Goal: Task Accomplishment & Management: Manage account settings

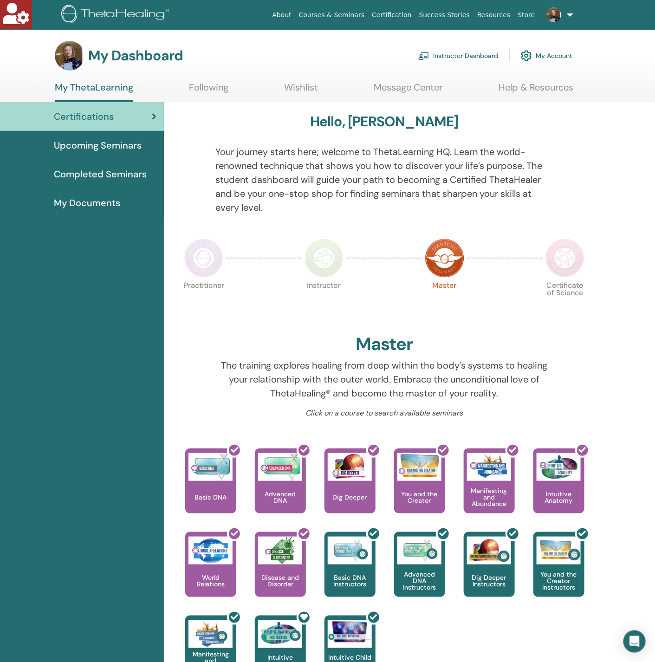
click at [448, 44] on div "My Dashboard Instructor Dashboard My Account" at bounding box center [313, 56] width 517 height 30
click at [449, 55] on link "Instructor Dashboard" at bounding box center [458, 55] width 80 height 20
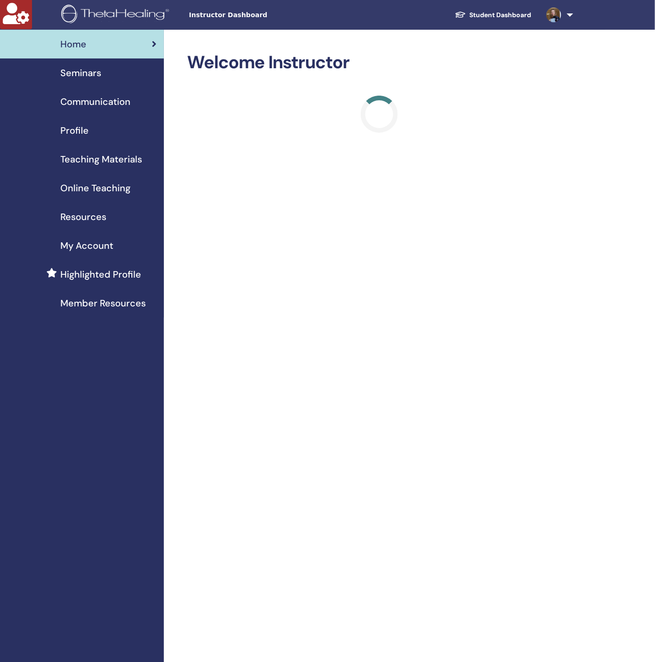
click at [88, 77] on span "Seminars" at bounding box center [80, 73] width 41 height 14
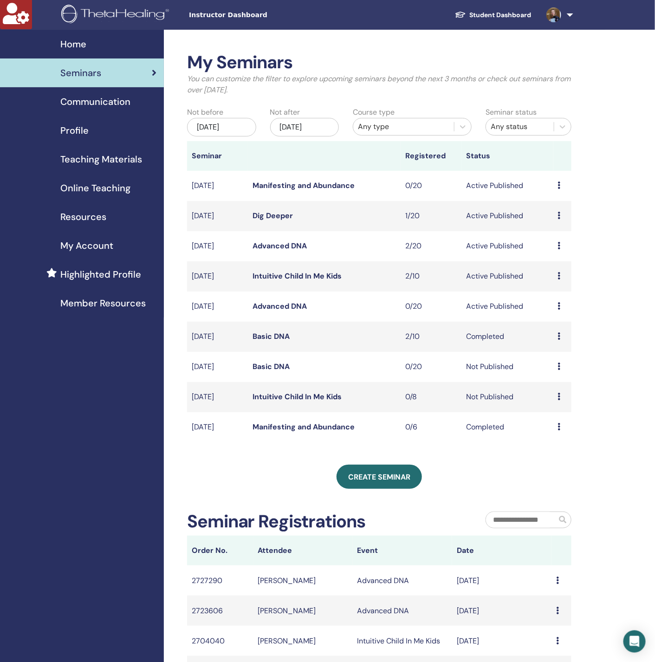
click at [314, 131] on div "Dec/15, 2025" at bounding box center [304, 127] width 69 height 19
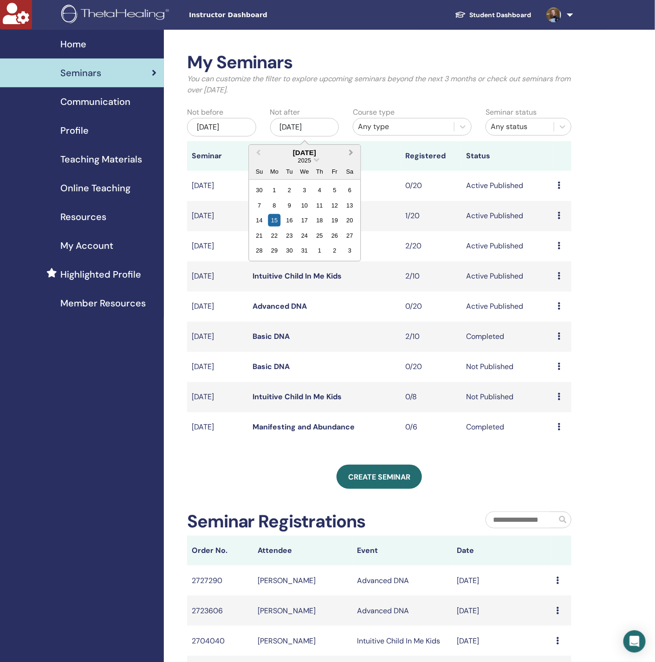
click at [347, 156] on button "Next Month" at bounding box center [351, 153] width 15 height 15
click at [290, 225] on div "17" at bounding box center [289, 220] width 13 height 13
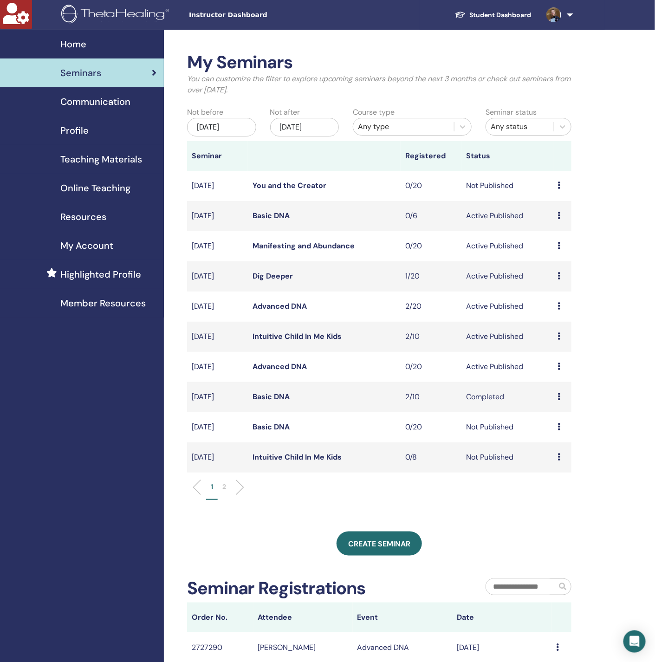
click at [280, 186] on link "You and the Creator" at bounding box center [289, 185] width 74 height 10
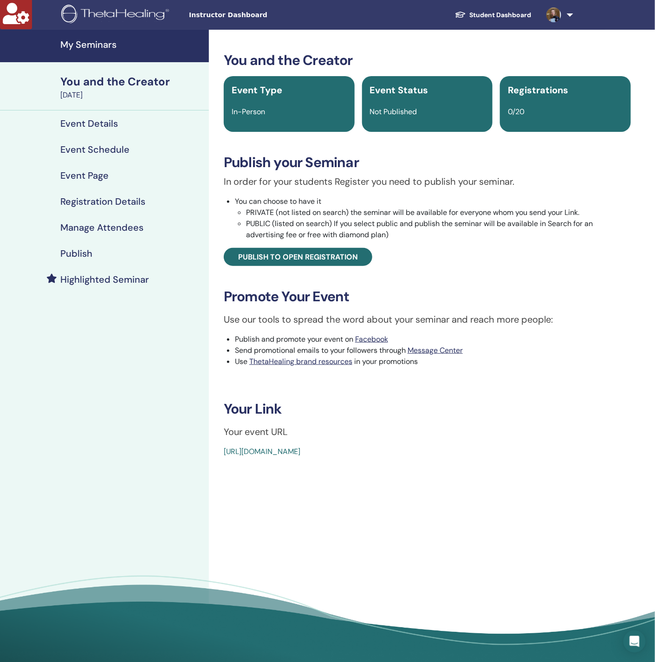
click at [91, 229] on h4 "Manage Attendees" at bounding box center [101, 227] width 83 height 11
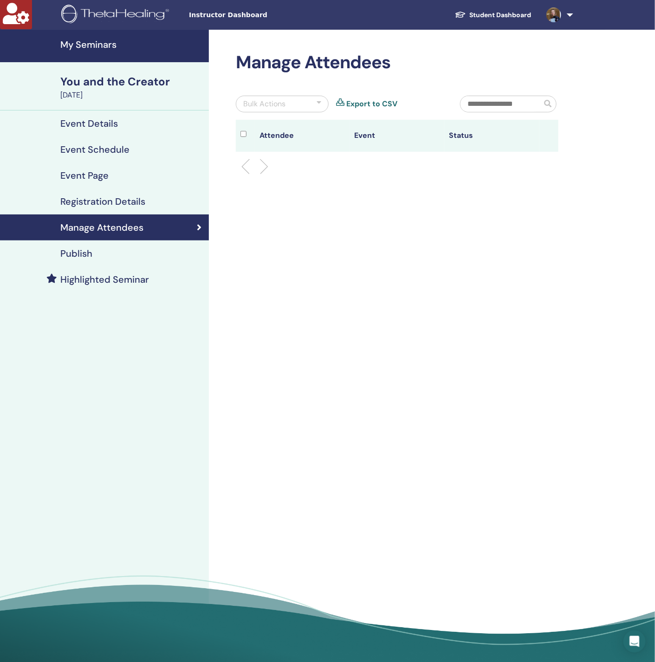
click at [90, 252] on h4 "Publish" at bounding box center [76, 253] width 32 height 11
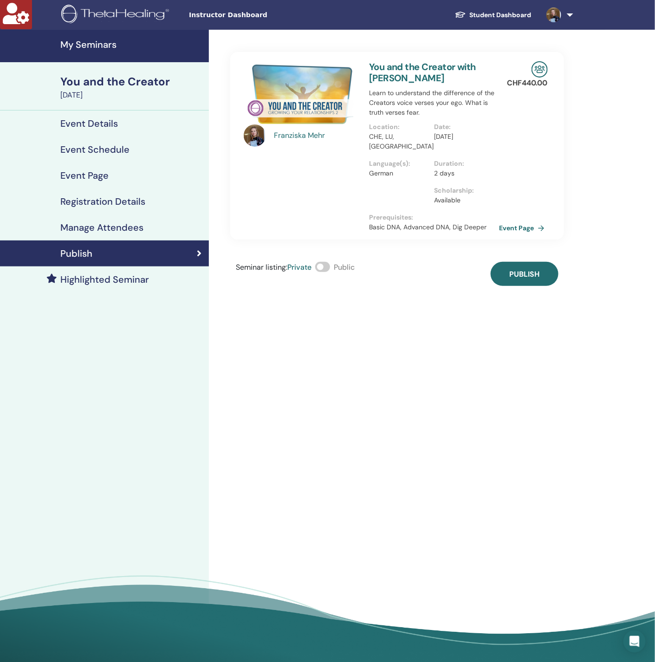
click at [106, 77] on div "You and the Creator" at bounding box center [131, 82] width 143 height 16
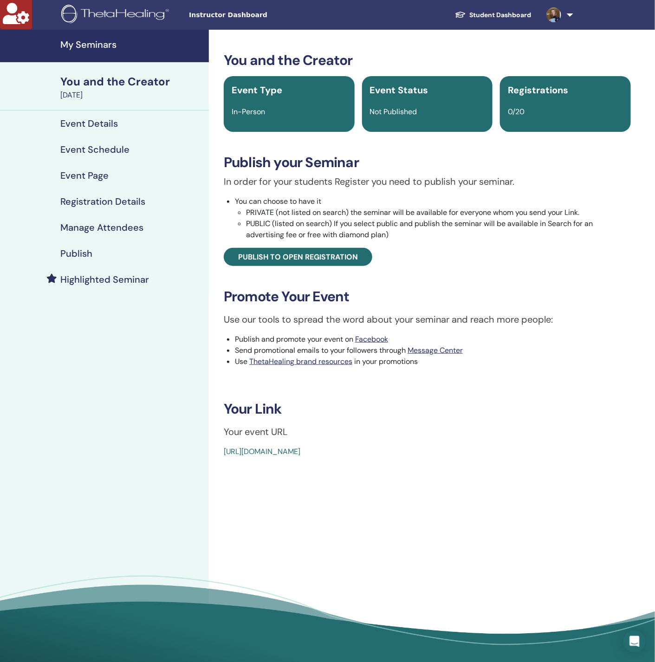
click at [82, 251] on h4 "Publish" at bounding box center [76, 253] width 32 height 11
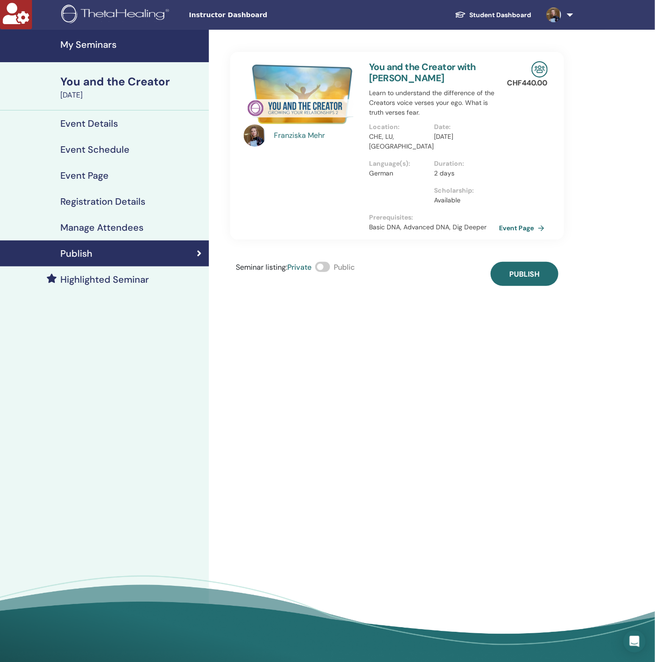
drag, startPoint x: 59, startPoint y: 49, endPoint x: 68, endPoint y: 42, distance: 11.6
click at [60, 49] on link "My Seminars" at bounding box center [104, 46] width 209 height 32
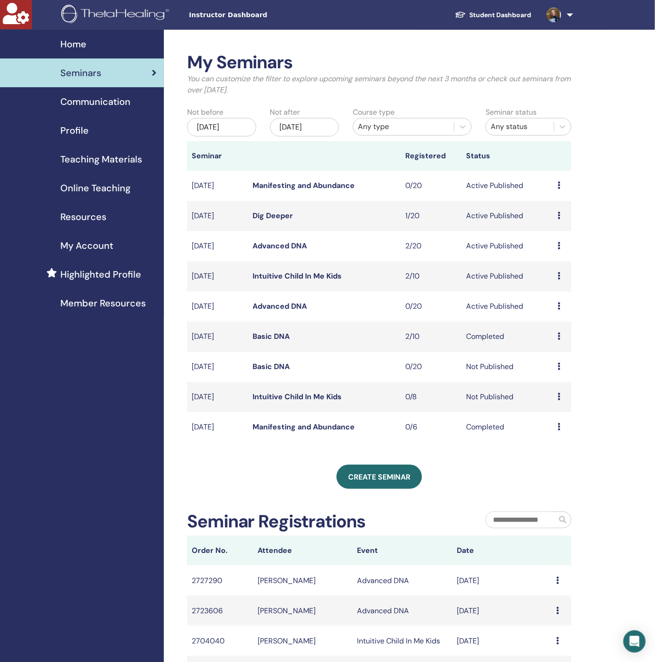
click at [276, 248] on link "Advanced DNA" at bounding box center [279, 246] width 54 height 10
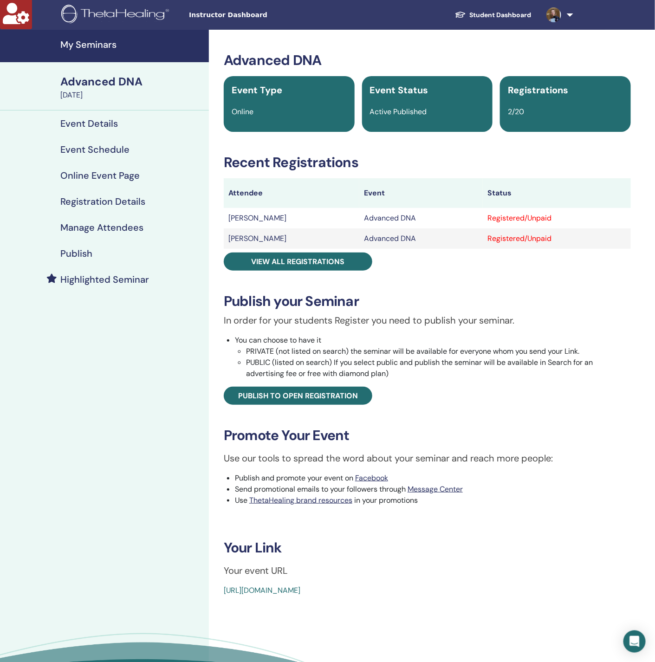
click at [84, 251] on h4 "Publish" at bounding box center [76, 253] width 32 height 11
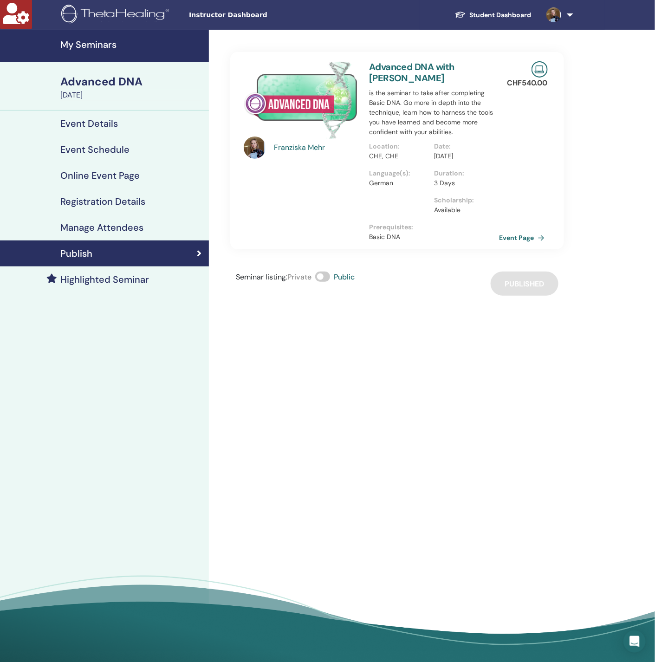
click at [109, 45] on h4 "My Seminars" at bounding box center [131, 44] width 143 height 11
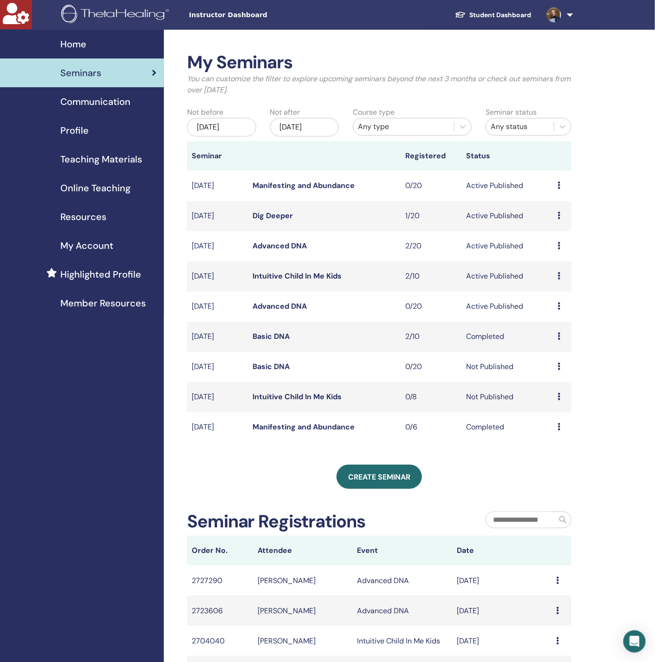
click at [327, 129] on div "[DATE]" at bounding box center [304, 127] width 69 height 19
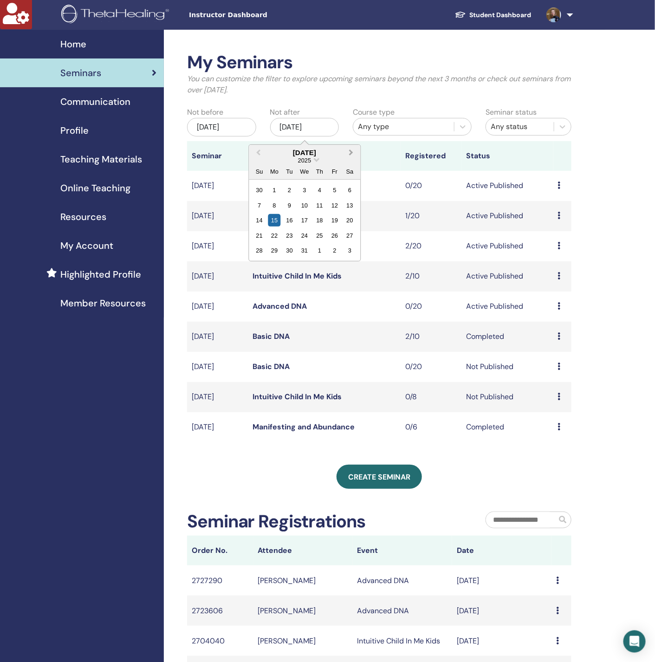
click at [354, 154] on button "Next Month" at bounding box center [351, 153] width 15 height 15
click at [308, 223] on div "18" at bounding box center [304, 220] width 13 height 13
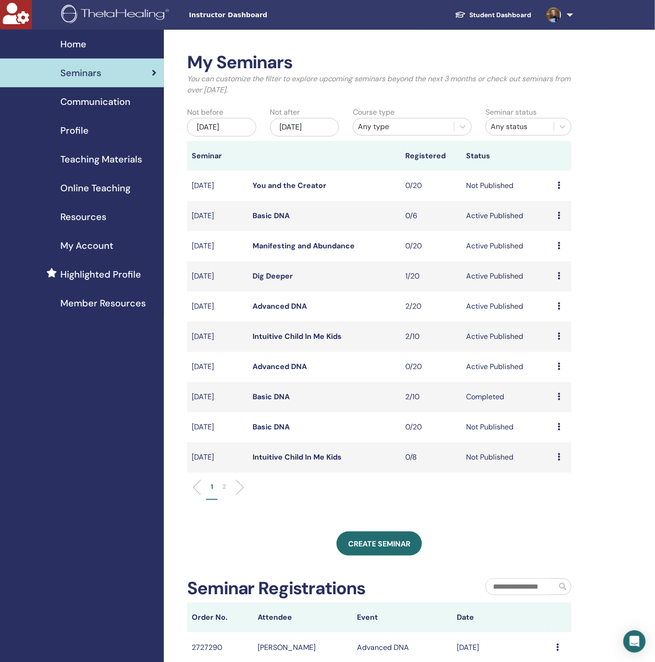
click at [295, 186] on link "You and the Creator" at bounding box center [289, 185] width 74 height 10
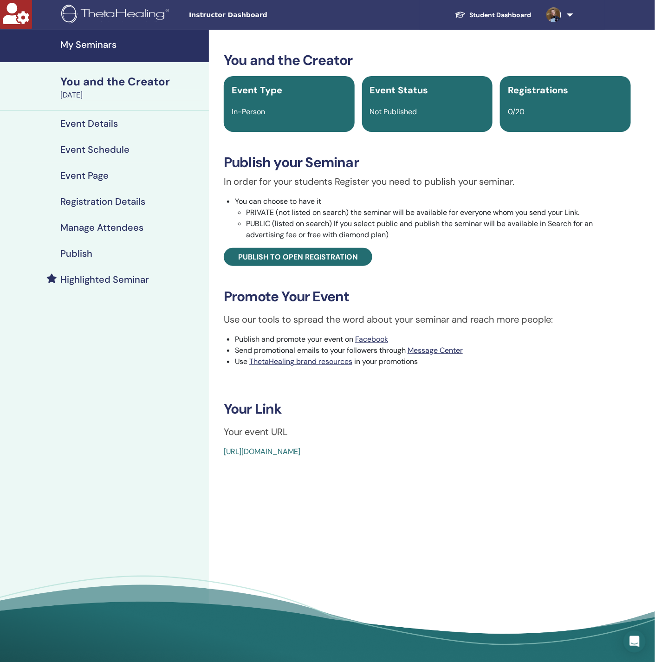
click at [106, 223] on h4 "Manage Attendees" at bounding box center [101, 227] width 83 height 11
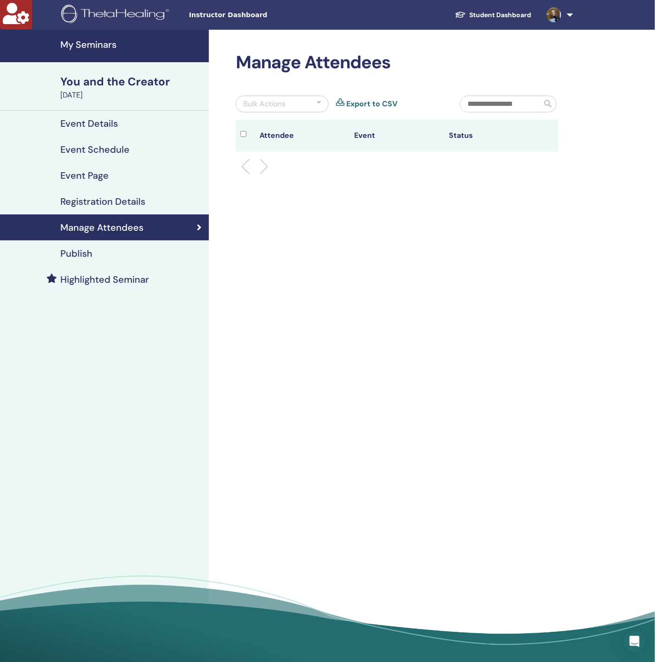
click at [101, 251] on div "Publish" at bounding box center [104, 253] width 194 height 11
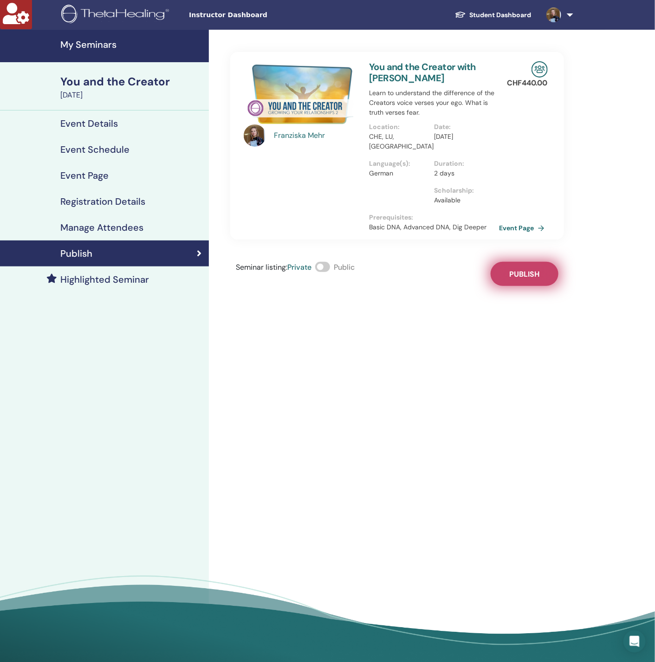
click at [527, 269] on span "Publish" at bounding box center [524, 274] width 30 height 10
click at [109, 81] on div "You and the Creator" at bounding box center [131, 82] width 143 height 16
